Goal: Information Seeking & Learning: Learn about a topic

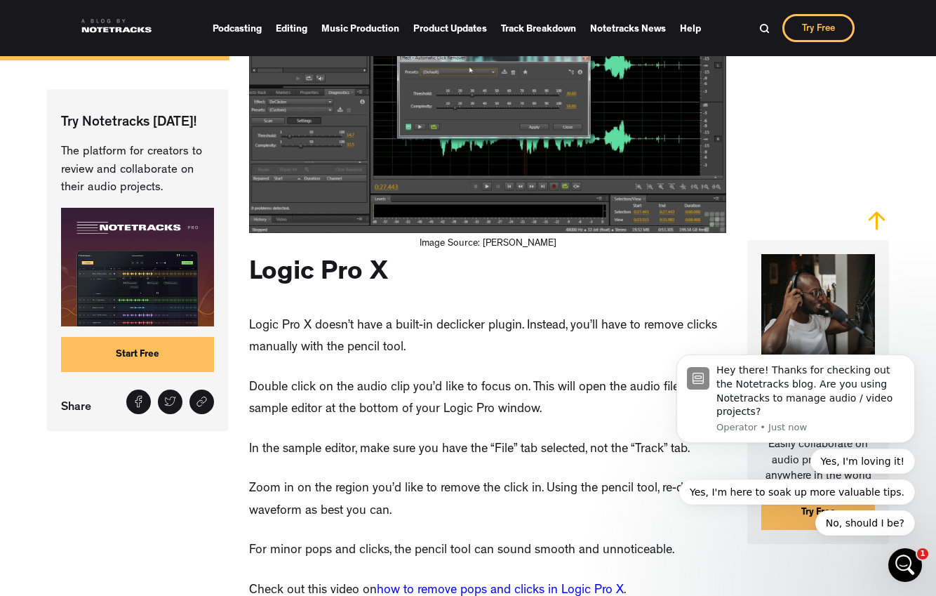
click at [563, 389] on p "Double click on the audio clip you’d like to focus on. This will open the audio…" at bounding box center [487, 399] width 477 height 44
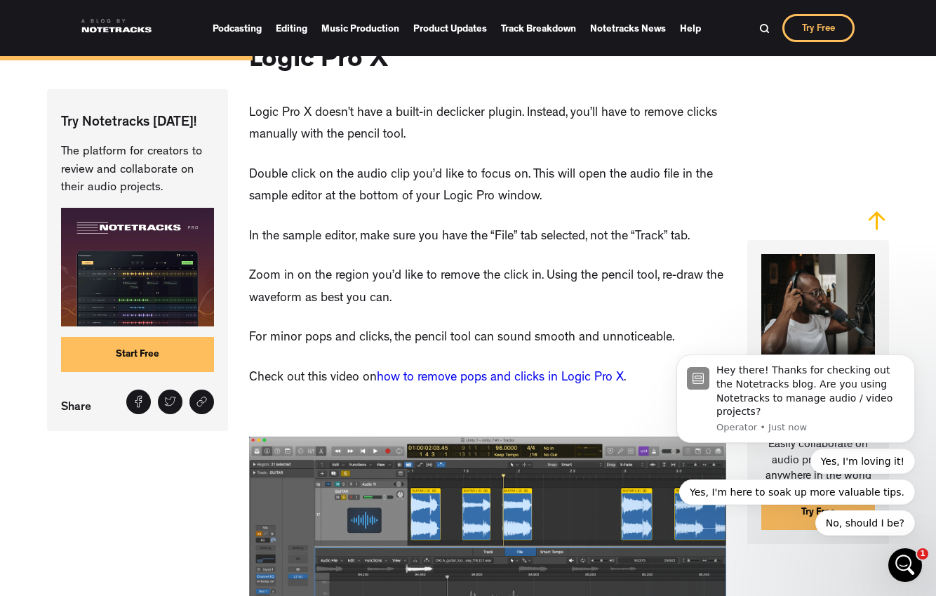
scroll to position [1690, 0]
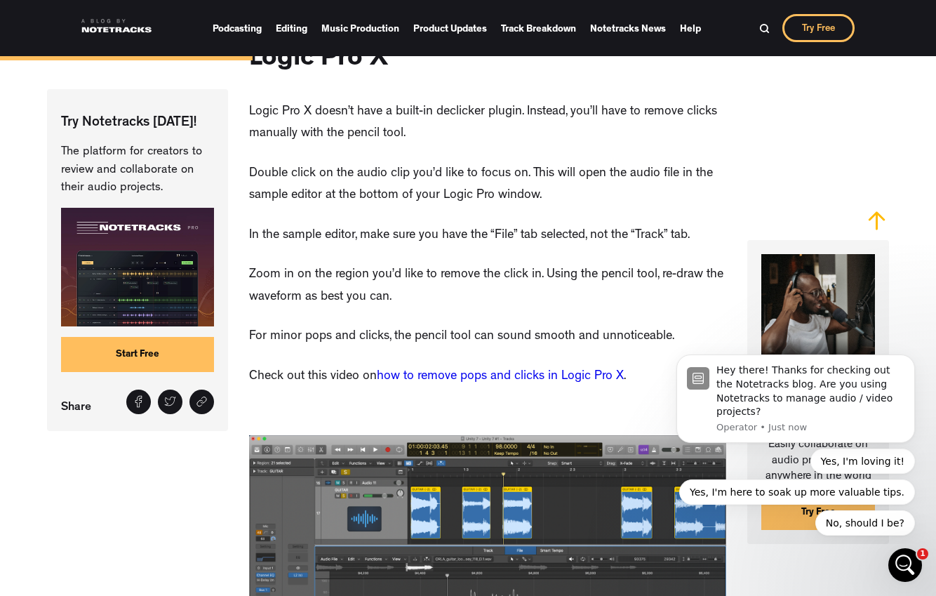
click at [494, 370] on link "how to remove pops and clicks in Logic Pro X" at bounding box center [500, 376] width 247 height 13
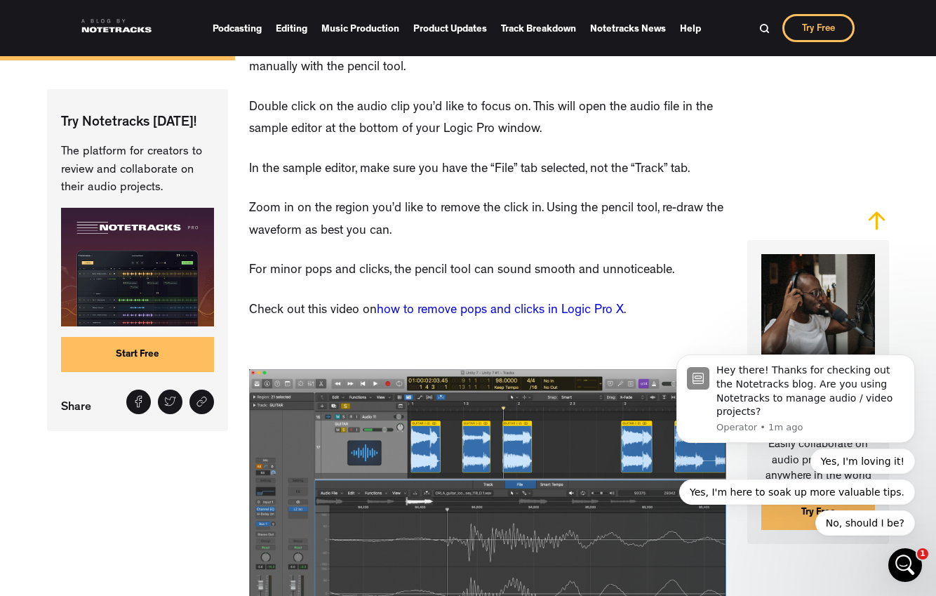
scroll to position [1757, 0]
